Goal: Task Accomplishment & Management: Use online tool/utility

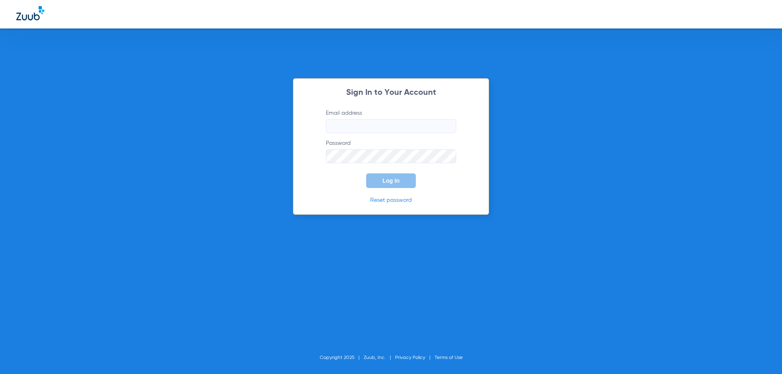
type input "[EMAIL_ADDRESS][DOMAIN_NAME]"
click at [392, 179] on span "Log In" at bounding box center [391, 181] width 17 height 7
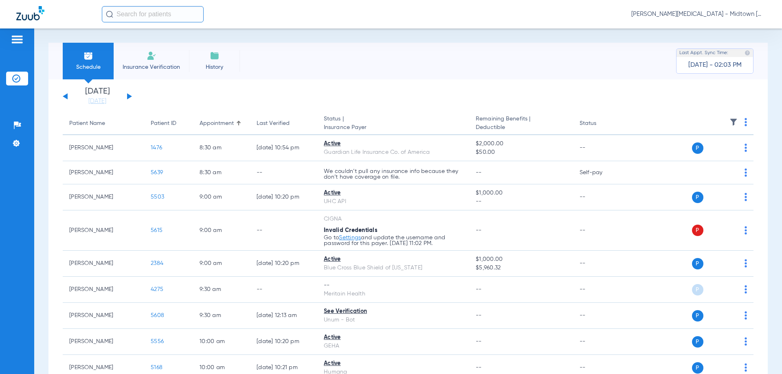
click at [128, 96] on button at bounding box center [129, 96] width 5 height 6
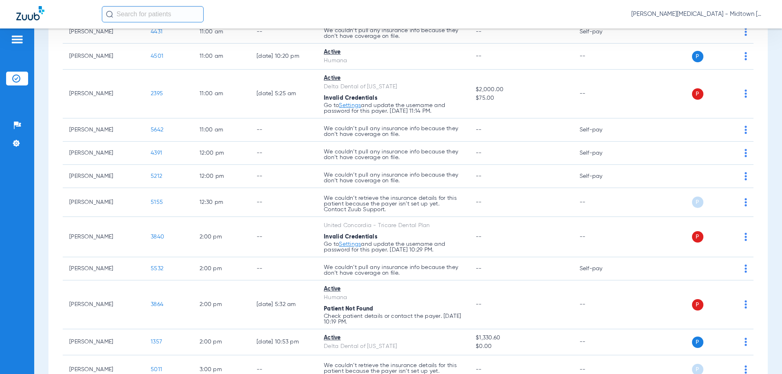
scroll to position [374, 0]
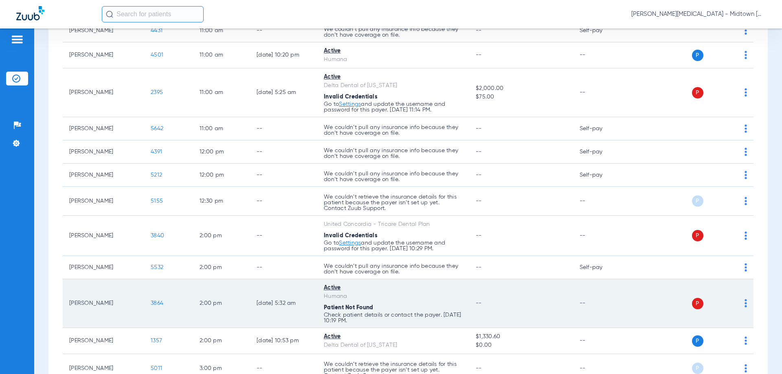
click at [745, 304] on img at bounding box center [746, 303] width 2 height 8
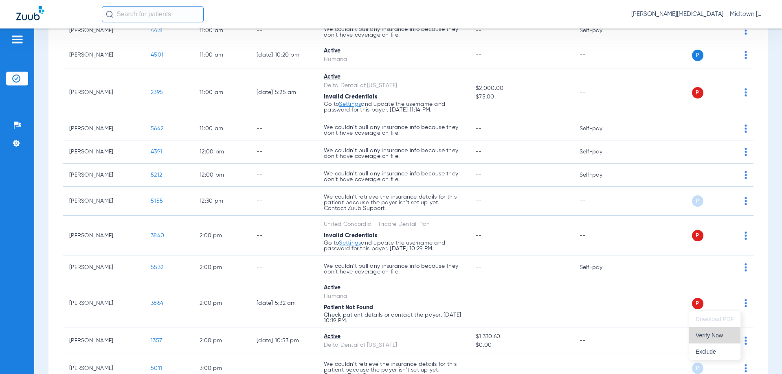
click at [716, 339] on span "Verify Now" at bounding box center [715, 336] width 38 height 6
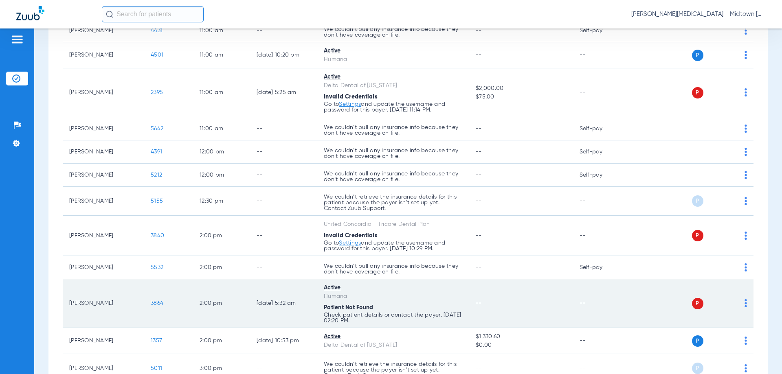
click at [693, 302] on span "P" at bounding box center [697, 303] width 11 height 11
click at [158, 304] on span "3864" at bounding box center [157, 304] width 13 height 6
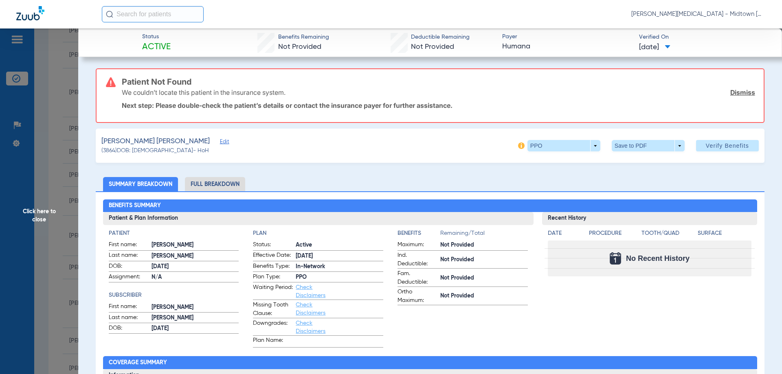
click at [734, 95] on link "Dismiss" at bounding box center [742, 92] width 25 height 8
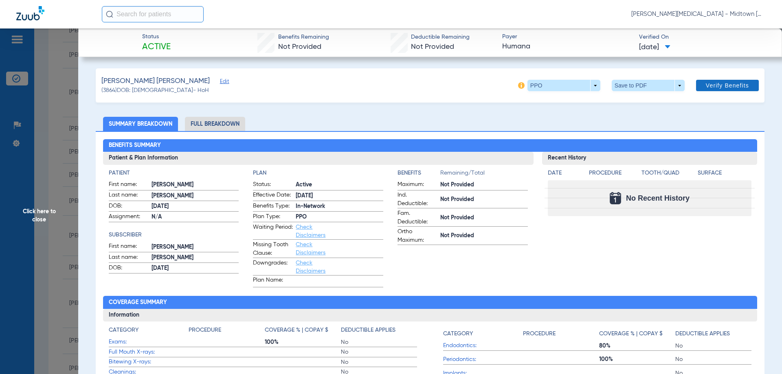
click at [720, 84] on span "Verify Benefits" at bounding box center [727, 85] width 43 height 7
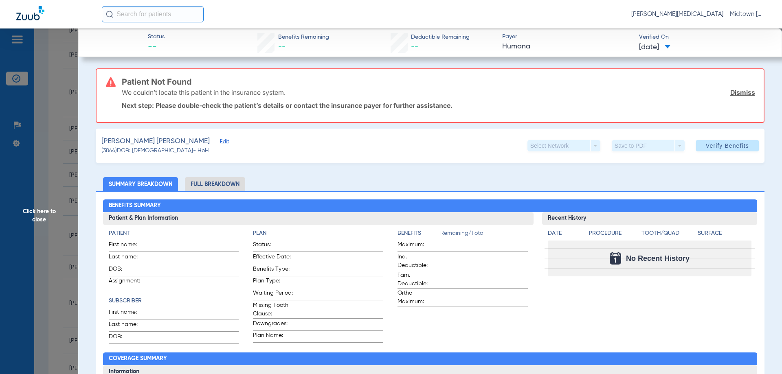
scroll to position [1, 0]
